Goal: Check status: Check status

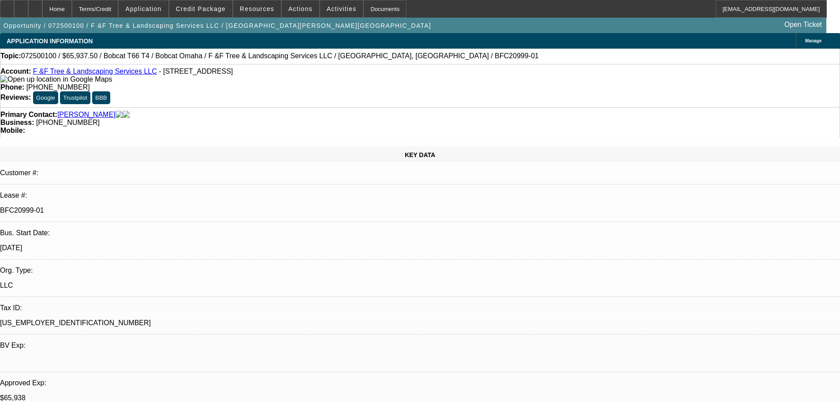
select select "0"
select select "3"
select select "0"
select select "6"
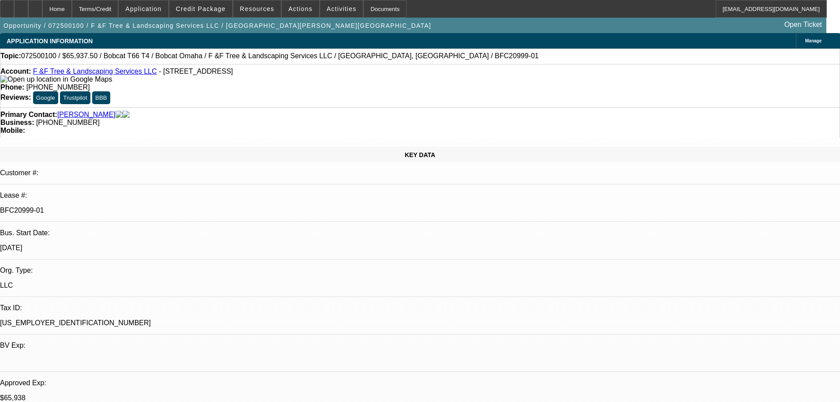
select select "0"
select select "3"
select select "0"
select select "6"
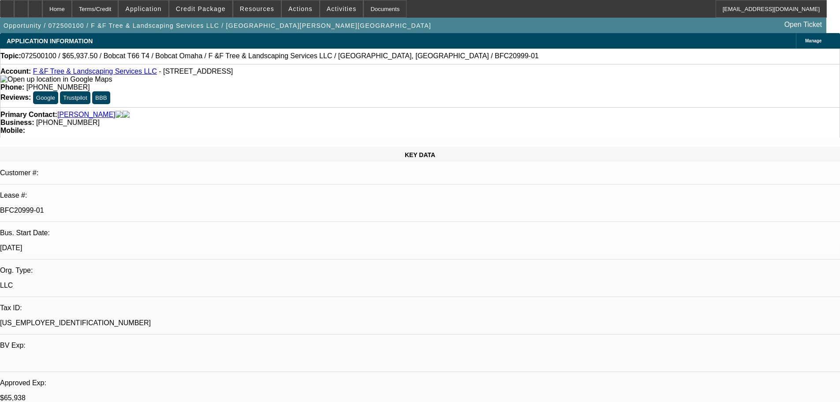
select select "0.1"
select select "0"
select select "2"
select select "0"
select select "6"
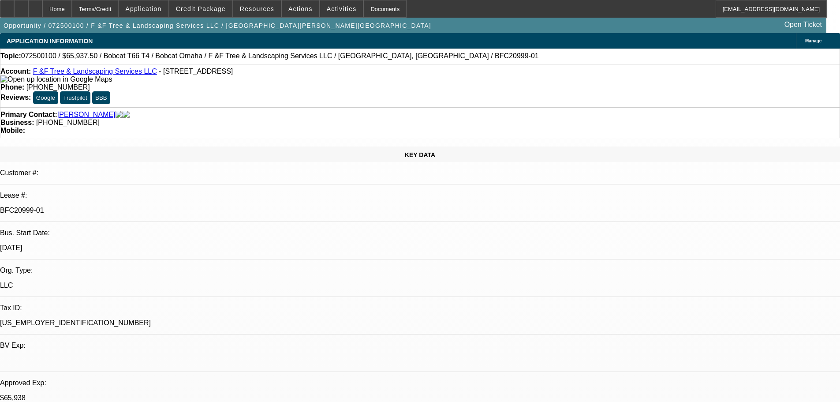
select select "0.1"
select select "0"
select select "2"
select select "0"
select select "6"
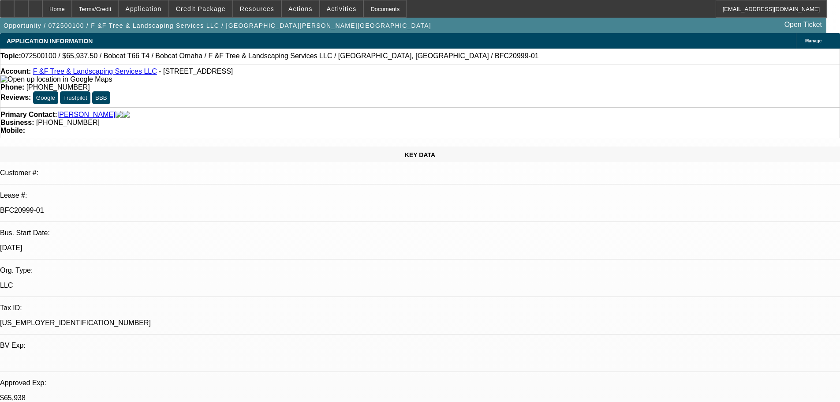
scroll to position [88, 0]
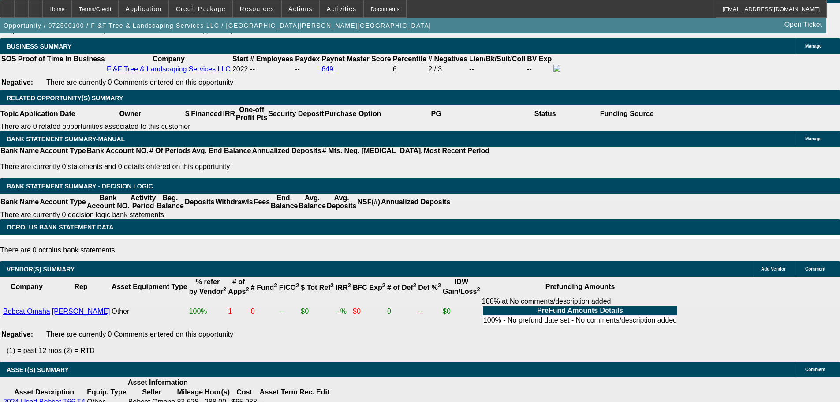
scroll to position [1536, 0]
